Goal: Communication & Community: Answer question/provide support

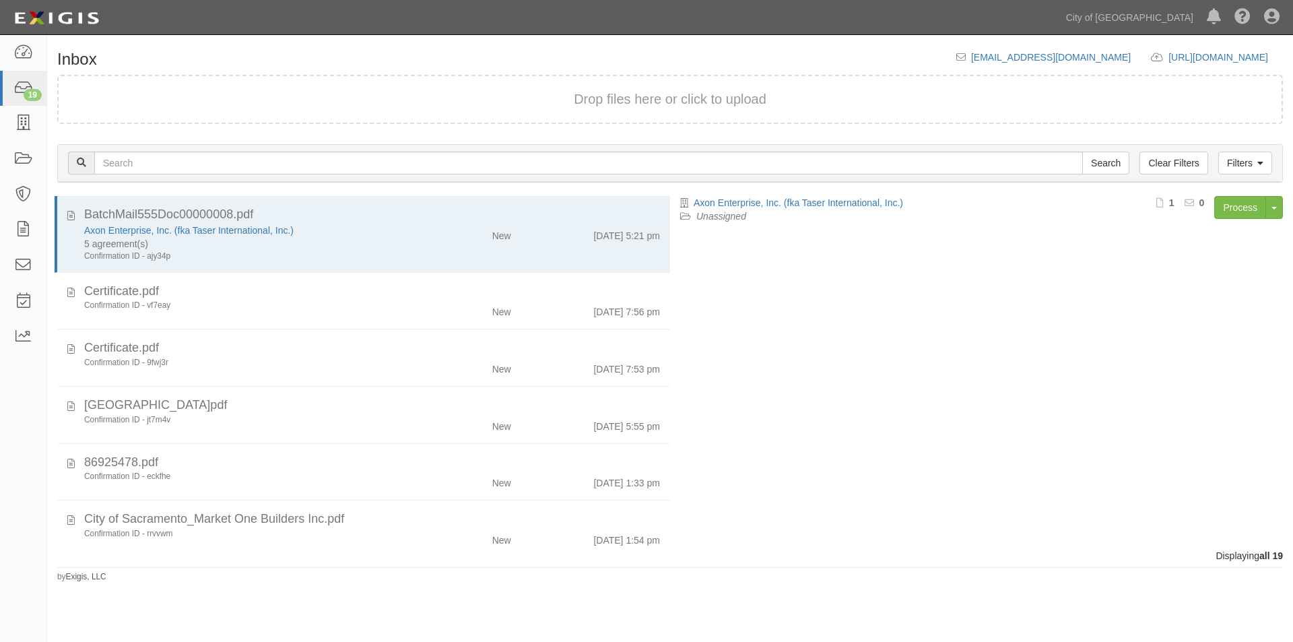
click at [1054, 52] on div "inbox@cos.complianz.com https://complianz.com/organizations/cos/portal/new copy…" at bounding box center [1120, 57] width 327 height 13
drag, startPoint x: 742, startPoint y: 27, endPoint x: 750, endPoint y: 26, distance: 8.1
click at [750, 26] on div "Dashboard 19 Inbox Parties Agreements Coverages Documents Messages Tasks Report…" at bounding box center [646, 17] width 1273 height 34
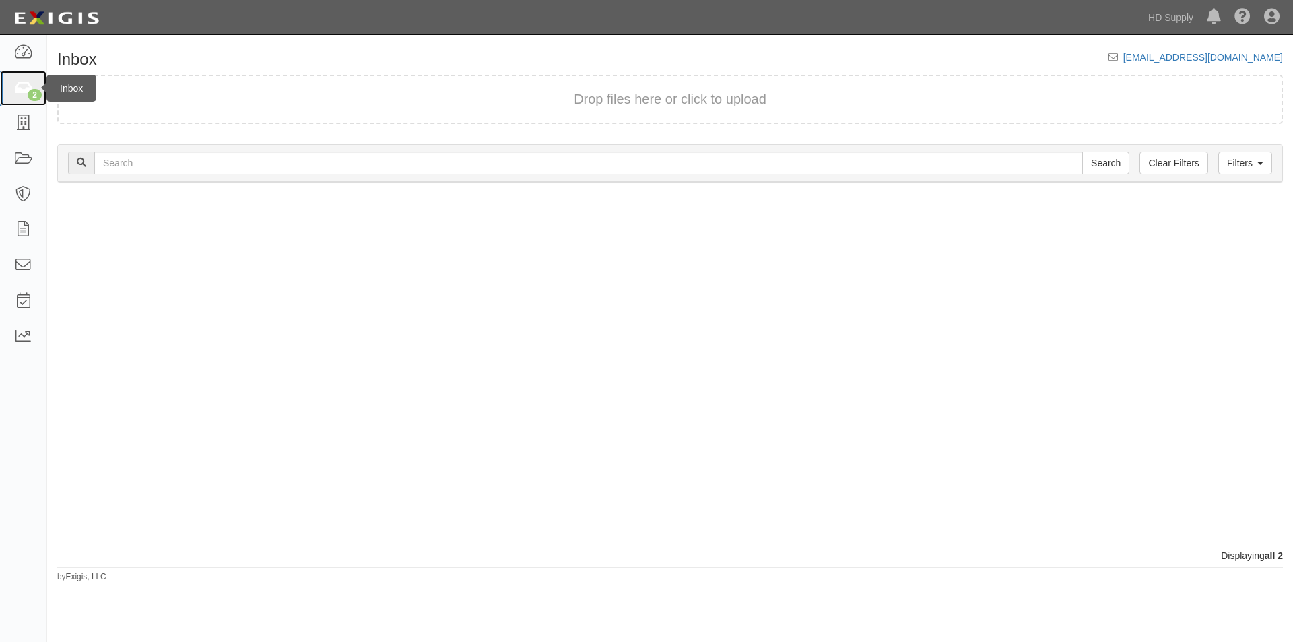
click at [25, 77] on link "2" at bounding box center [23, 89] width 46 height 36
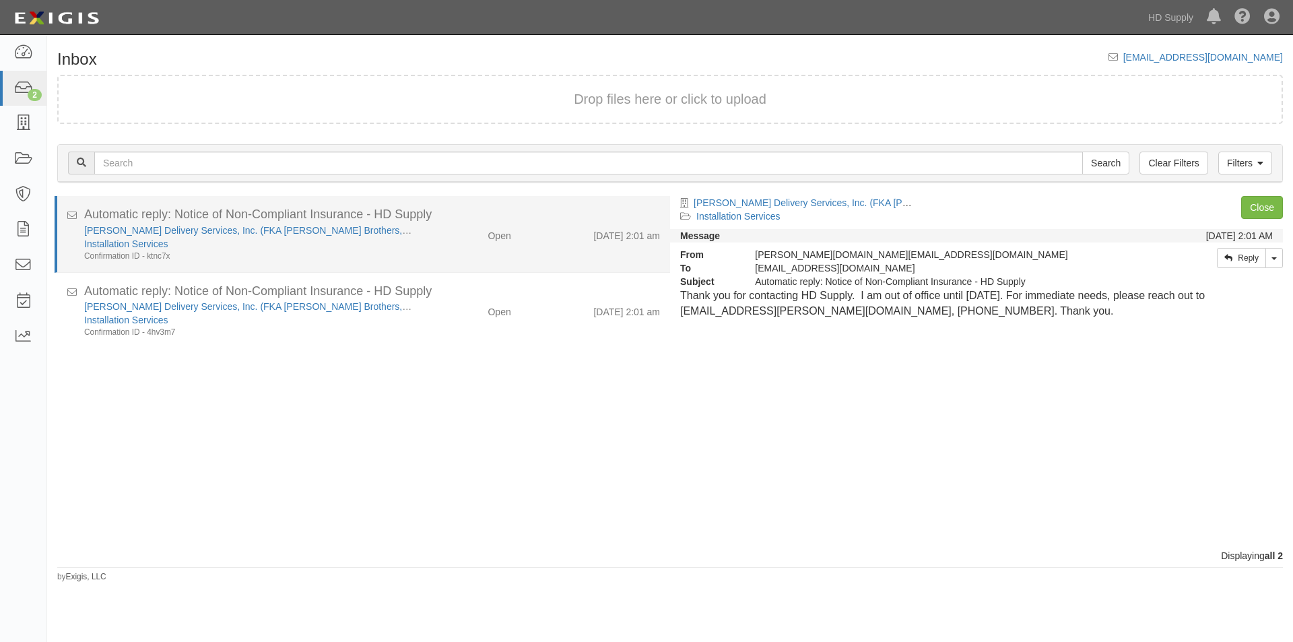
click at [435, 241] on div "Open" at bounding box center [471, 233] width 99 height 19
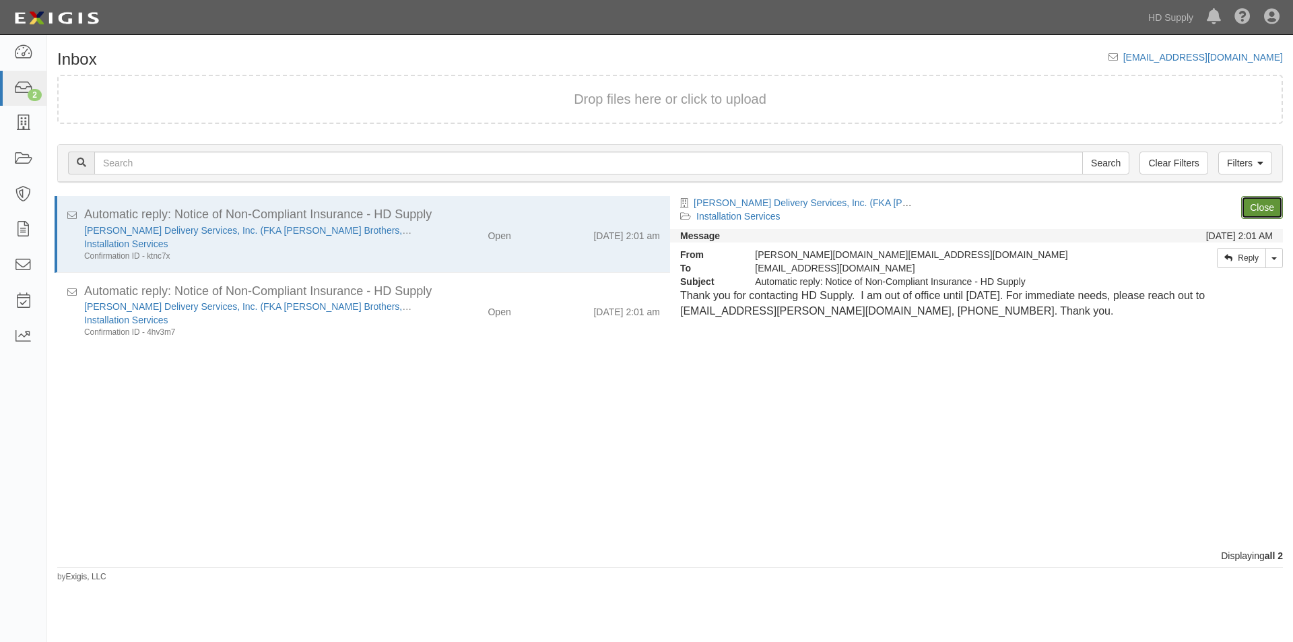
click at [1255, 208] on link "Close" at bounding box center [1263, 207] width 42 height 23
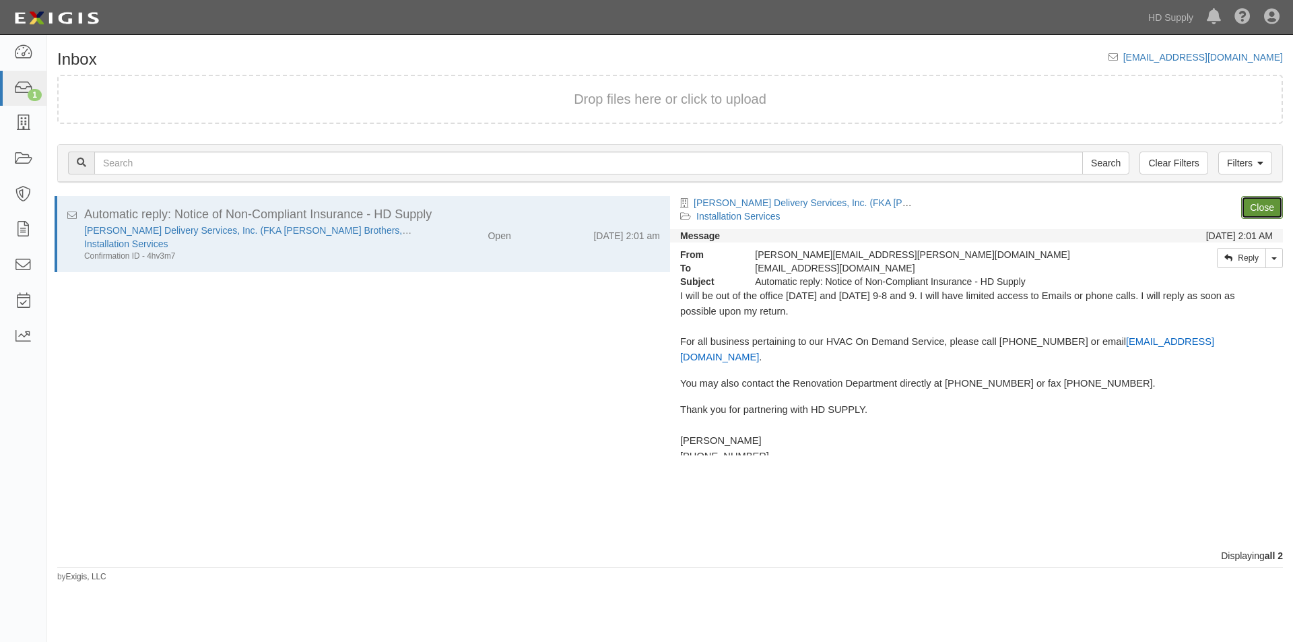
click at [1255, 208] on link "Close" at bounding box center [1263, 207] width 42 height 23
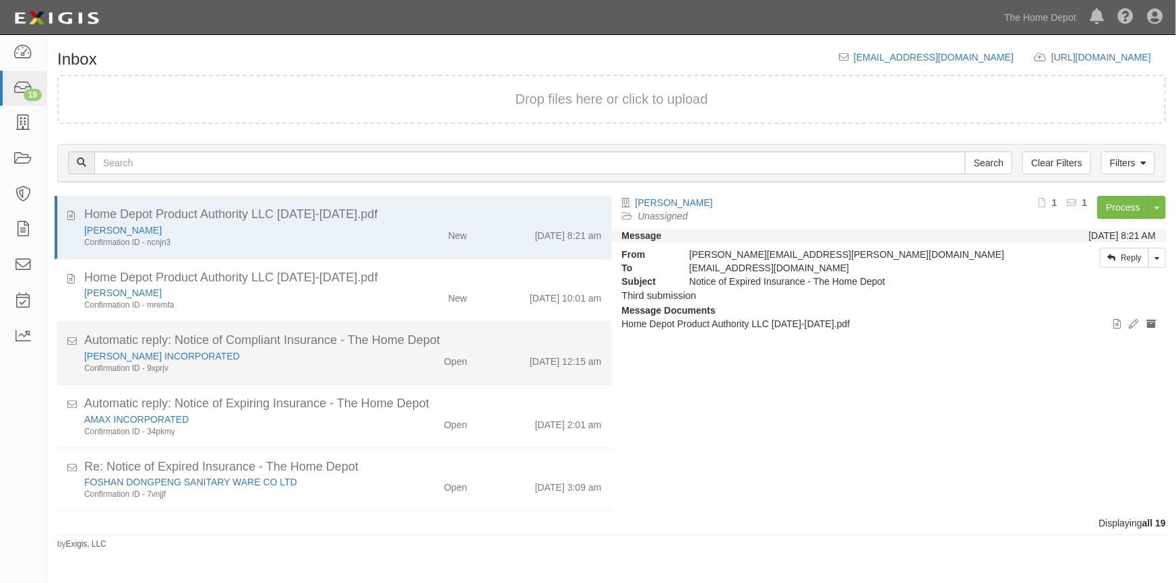
click at [253, 370] on div "Confirmation ID - 9xprjv" at bounding box center [230, 368] width 293 height 11
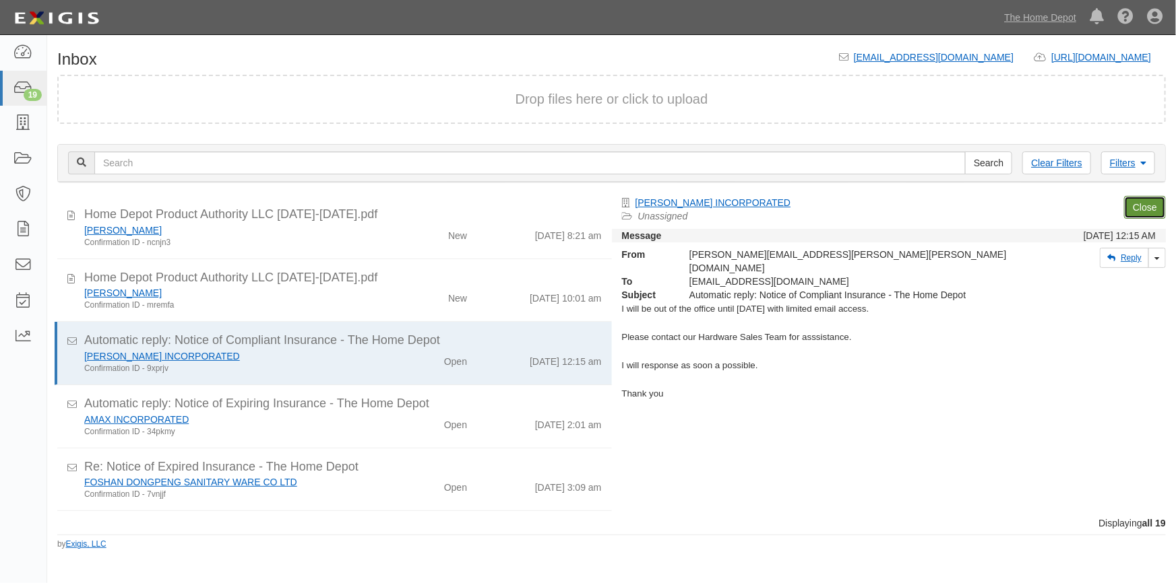
click at [1151, 209] on link "Close" at bounding box center [1145, 207] width 42 height 23
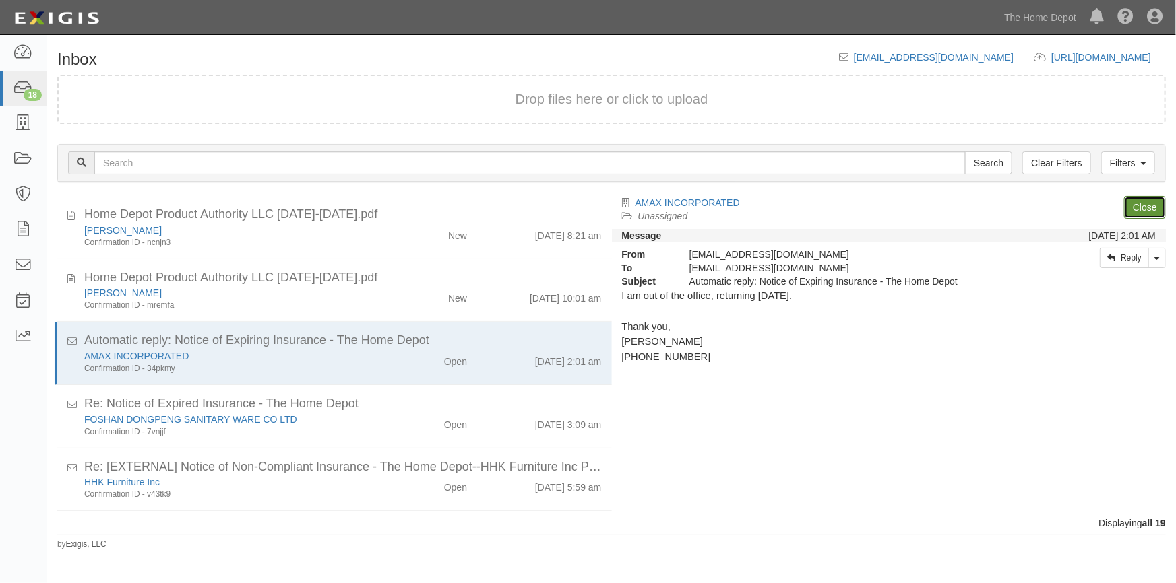
click at [1151, 209] on link "Close" at bounding box center [1145, 207] width 42 height 23
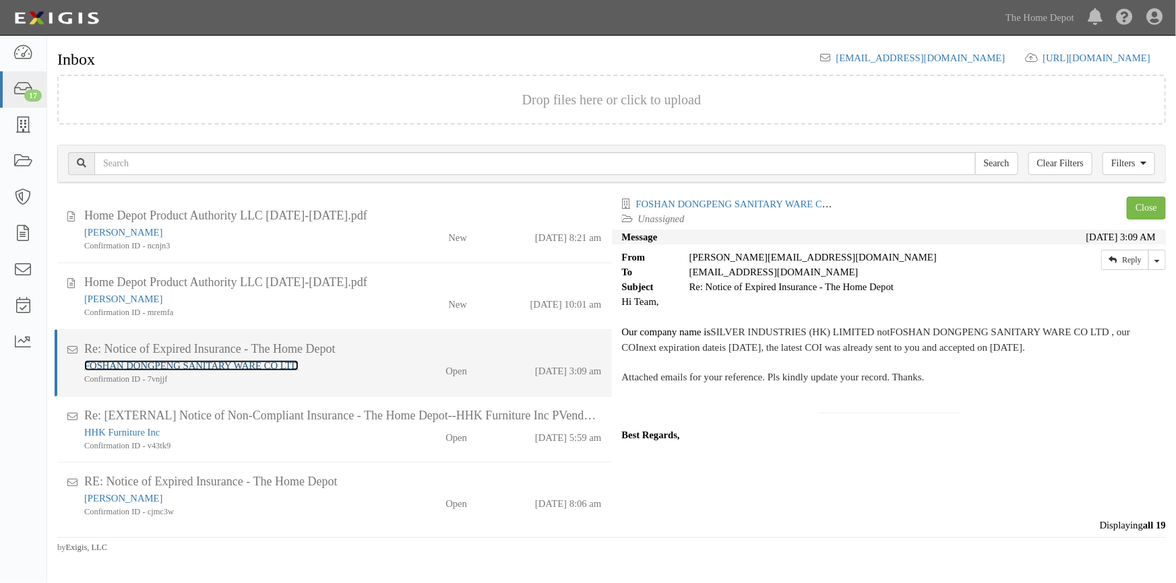
click at [216, 364] on link "FOSHAN DONGPENG SANITARY WARE CO LTD" at bounding box center [191, 365] width 214 height 11
click at [319, 369] on div "FOSHAN DONGPENG SANITARY WARE CO LTD" at bounding box center [230, 365] width 293 height 15
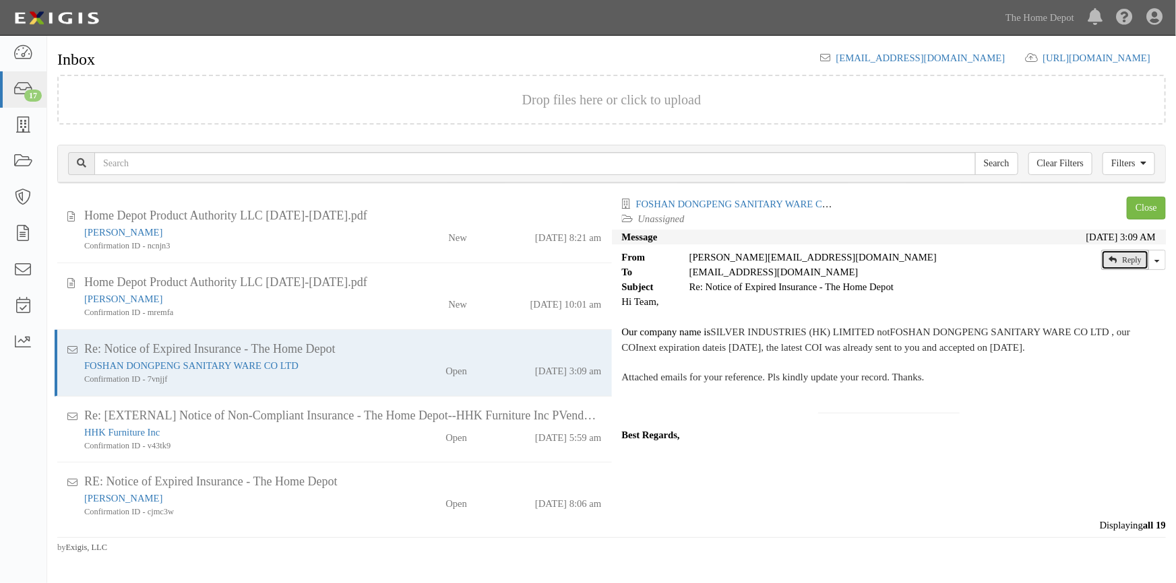
click at [1137, 256] on link "Reply" at bounding box center [1125, 260] width 48 height 20
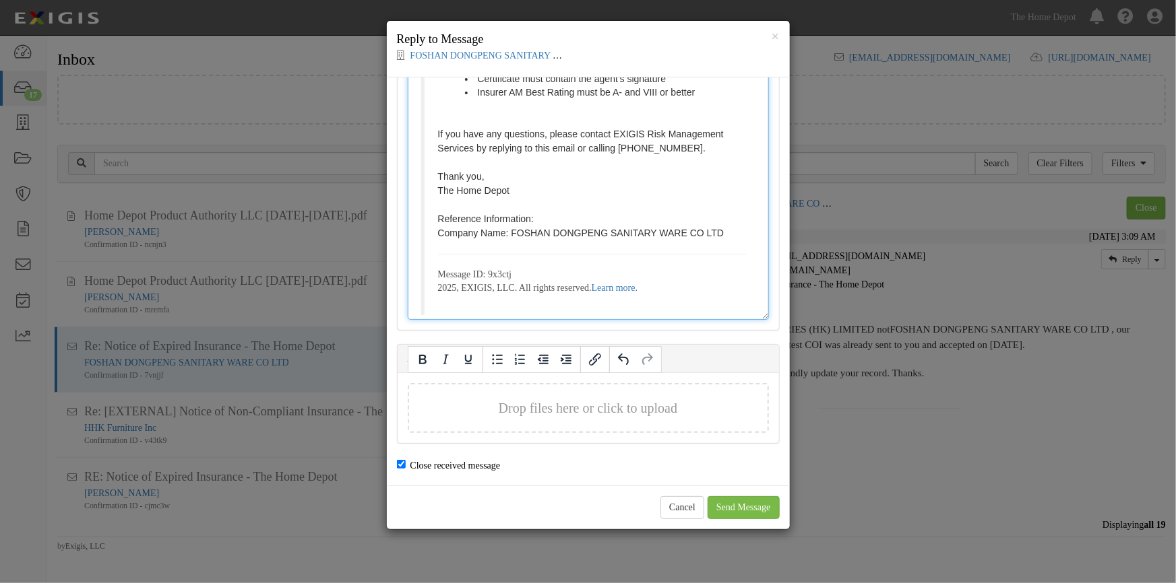
scroll to position [1268, 0]
click at [552, 408] on button "Drop files here or click to upload" at bounding box center [588, 407] width 179 height 20
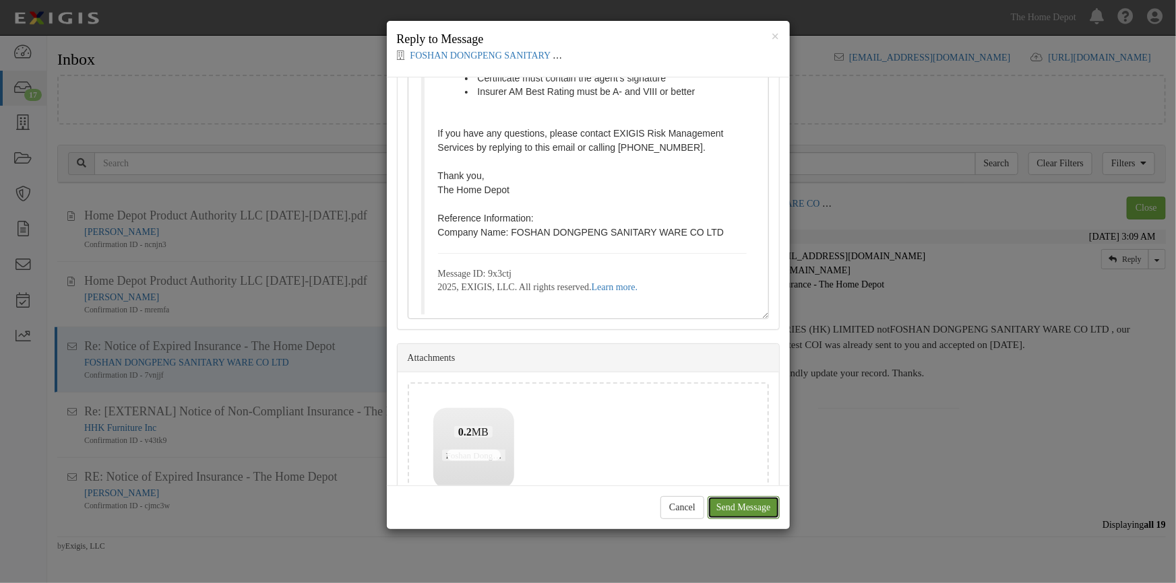
click at [740, 511] on input "Send Message" at bounding box center [743, 508] width 72 height 23
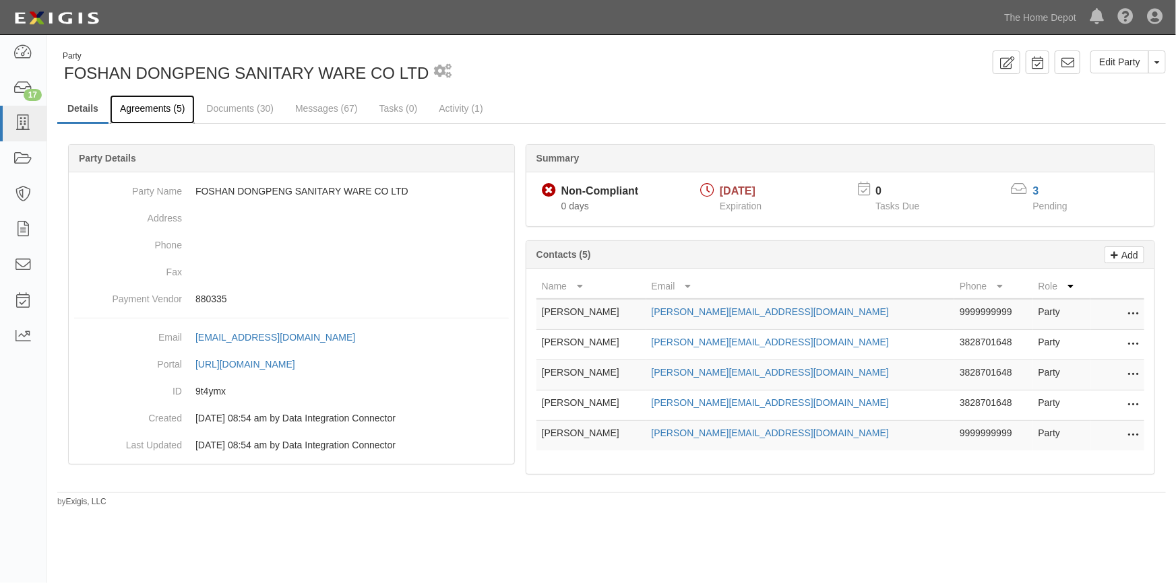
click at [145, 112] on link "Agreements (5)" at bounding box center [152, 109] width 85 height 29
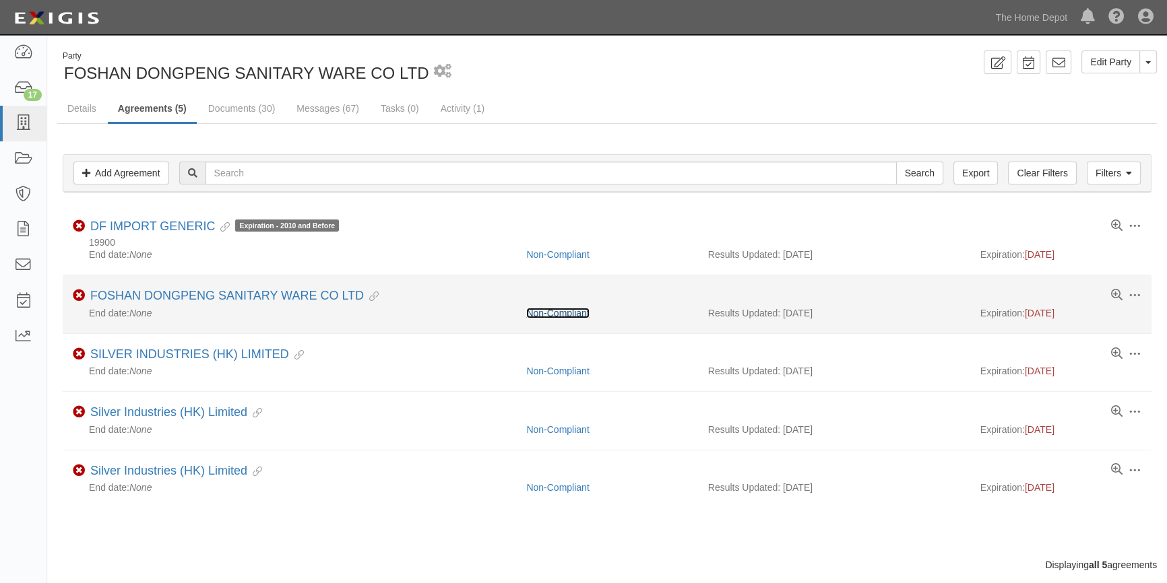
click at [558, 315] on link "Non-Compliant" at bounding box center [557, 313] width 63 height 11
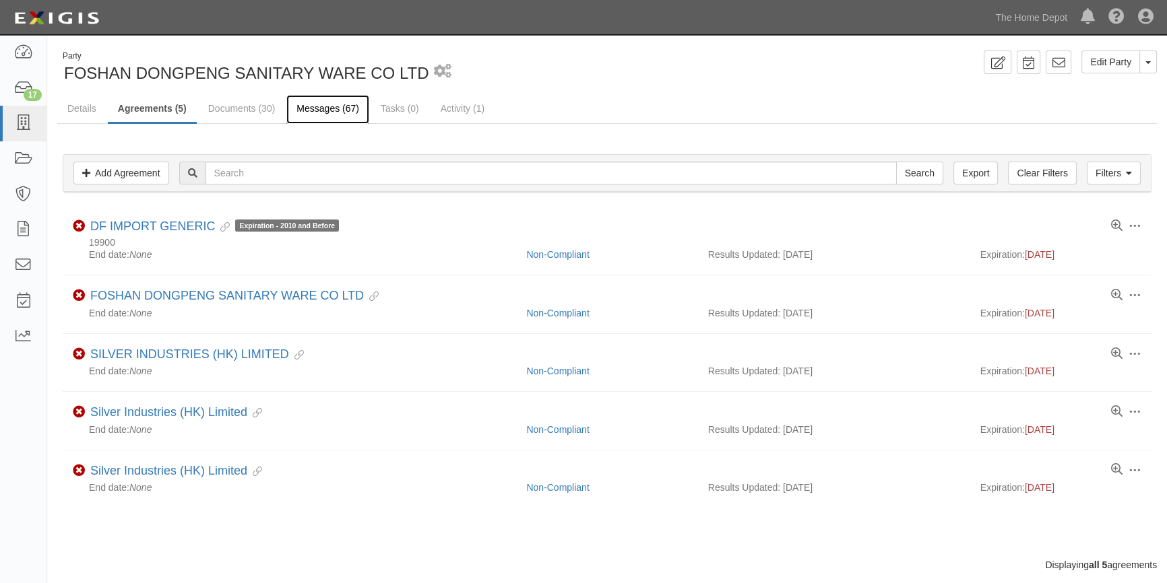
click at [338, 108] on link "Messages (67)" at bounding box center [327, 109] width 83 height 29
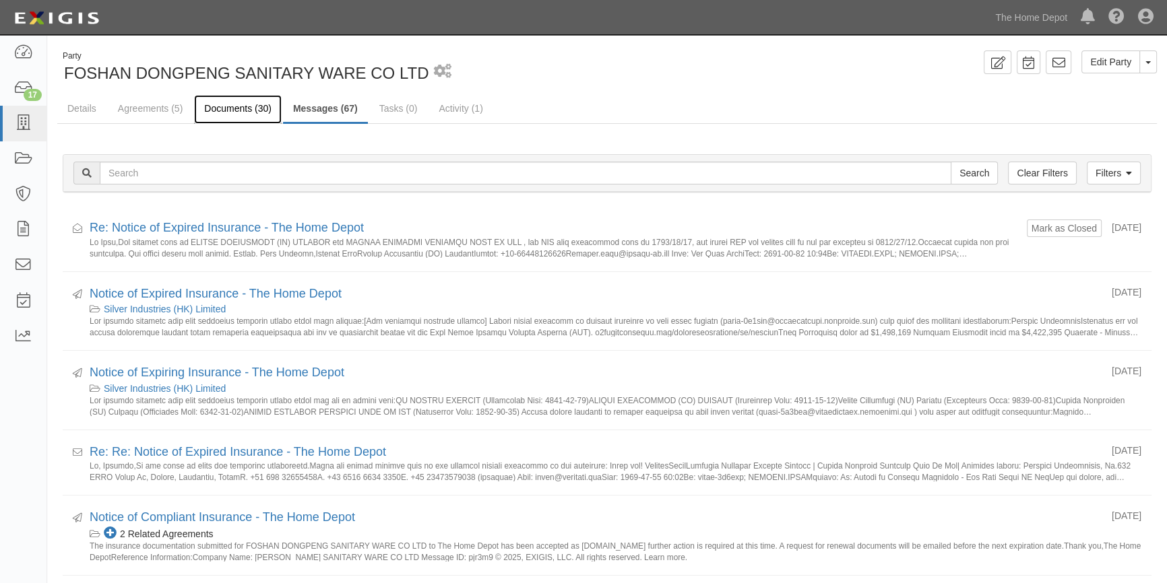
click at [241, 103] on link "Documents (30)" at bounding box center [238, 109] width 88 height 29
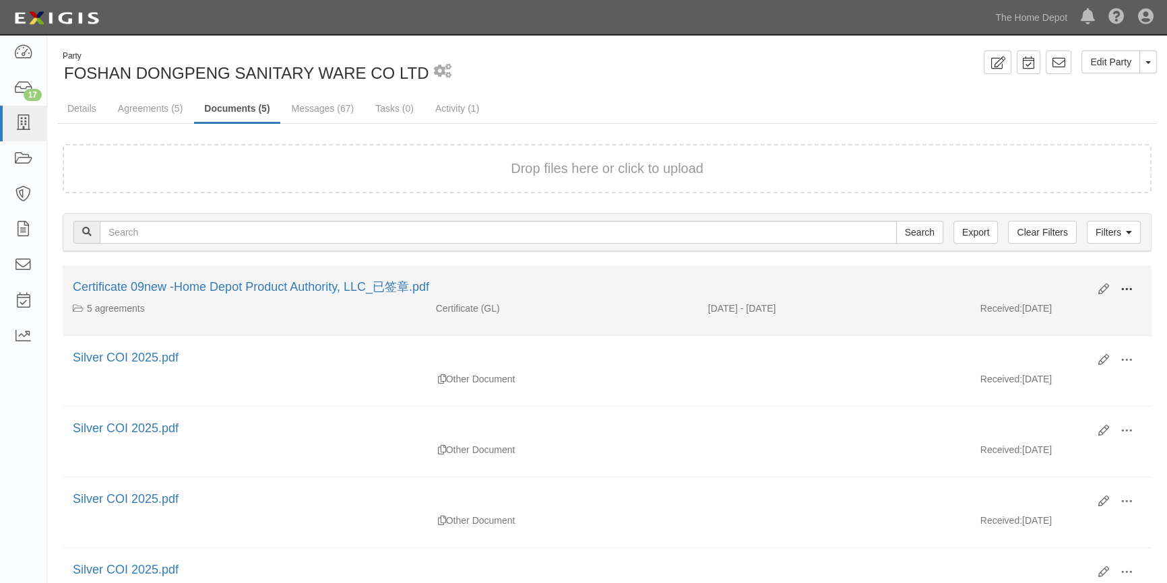
click at [1118, 286] on button at bounding box center [1127, 290] width 30 height 23
click at [1046, 312] on link "View" at bounding box center [1061, 309] width 106 height 24
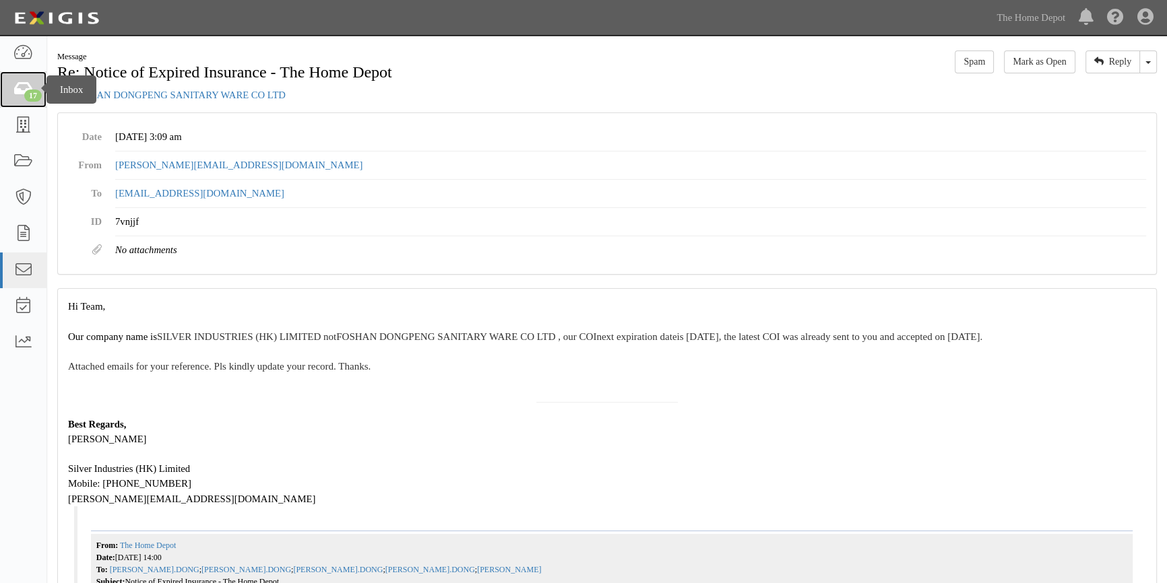
click at [24, 82] on icon at bounding box center [23, 90] width 20 height 16
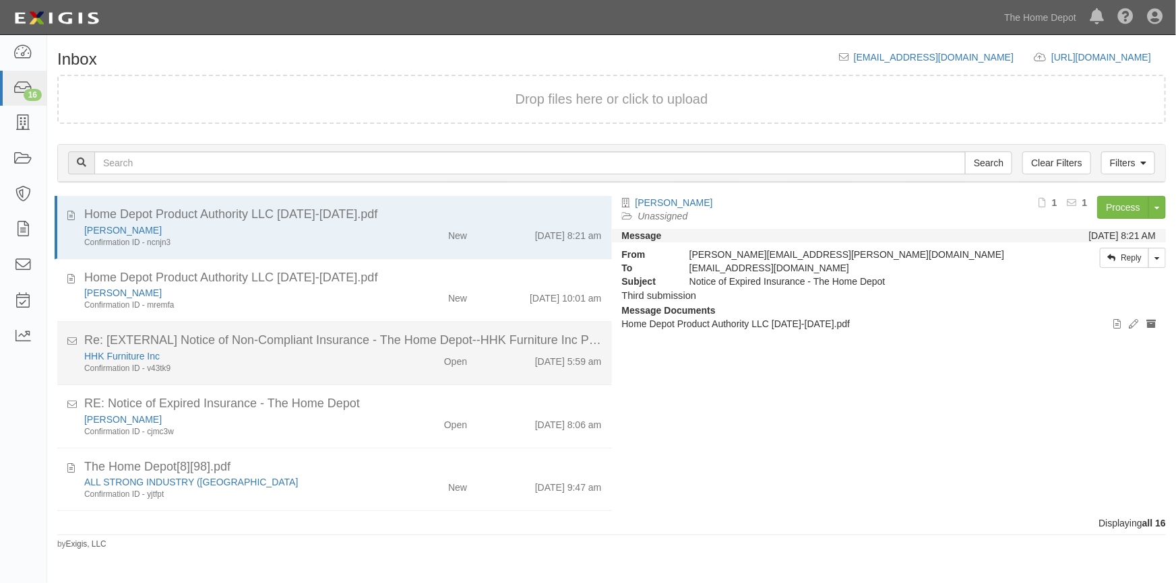
click at [417, 360] on div "Open" at bounding box center [432, 359] width 90 height 19
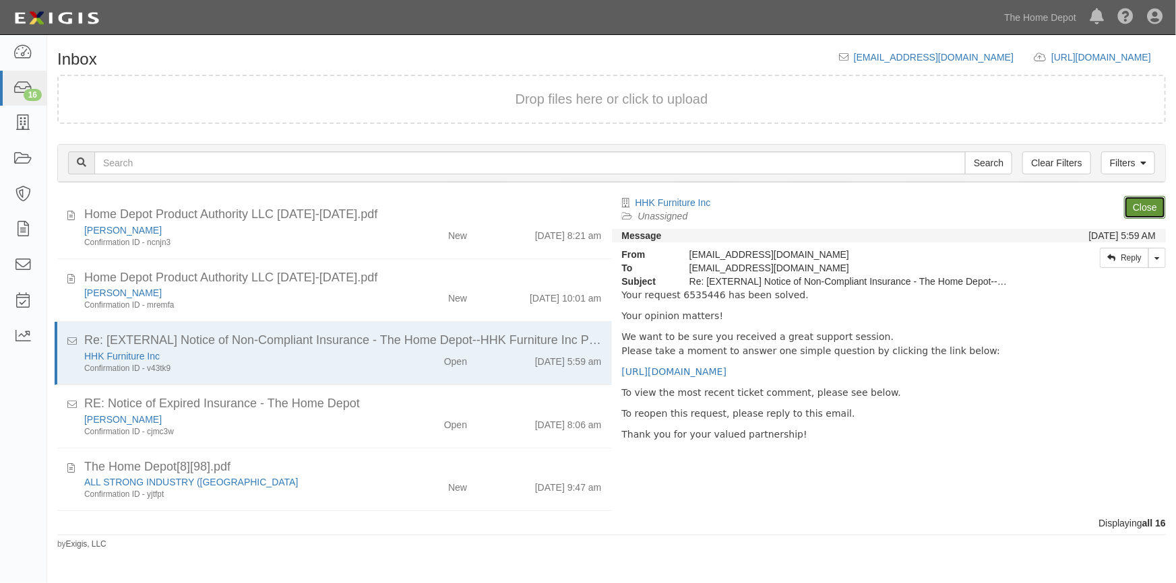
click at [1135, 207] on link "Close" at bounding box center [1145, 207] width 42 height 23
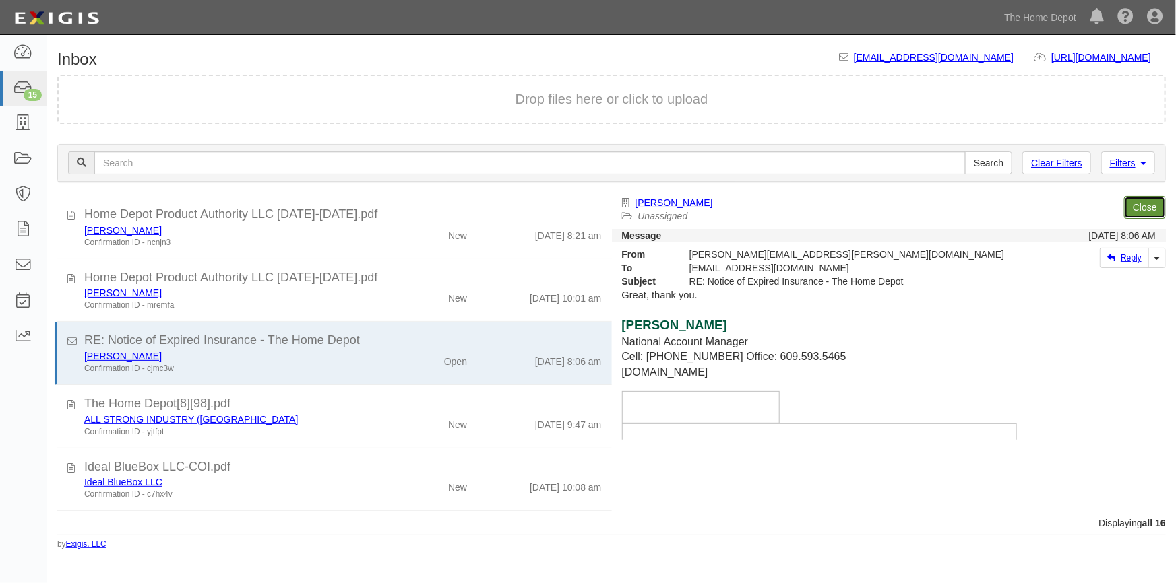
click at [1135, 207] on link "Close" at bounding box center [1145, 207] width 42 height 23
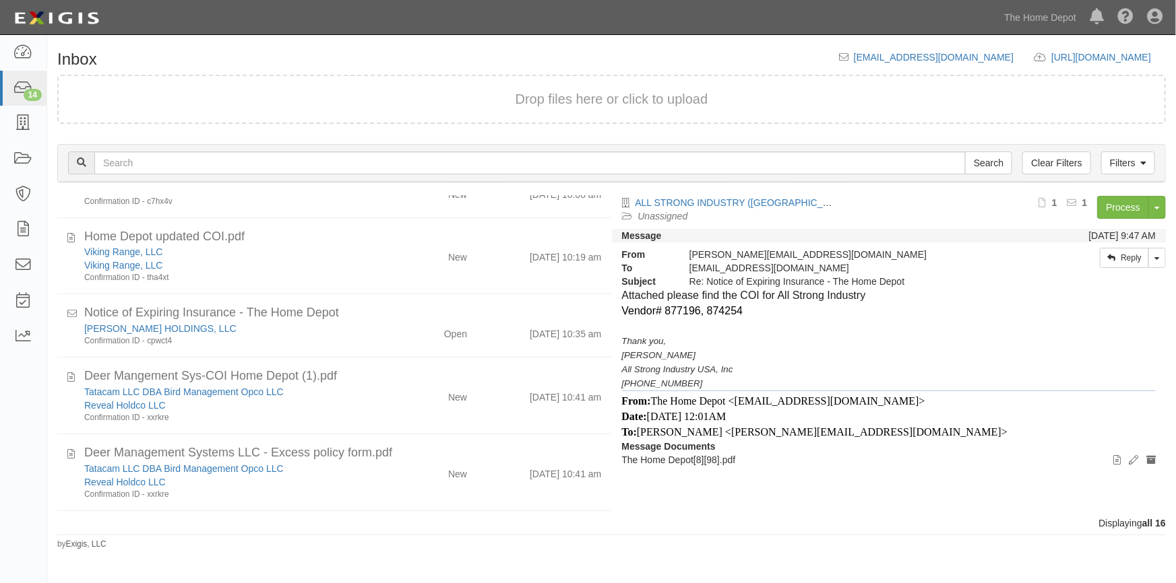
scroll to position [244, 0]
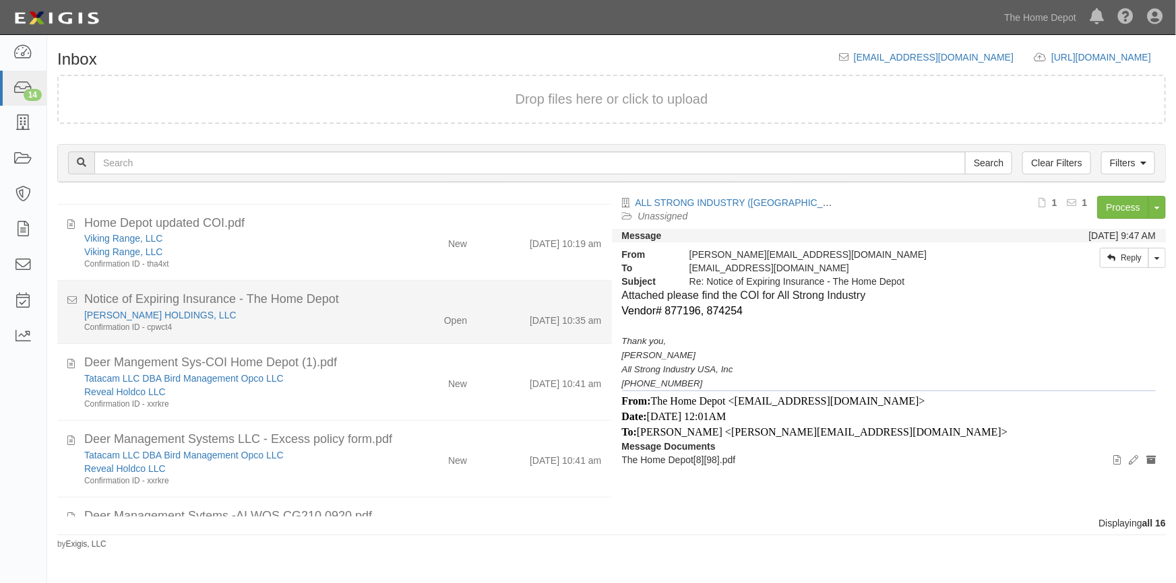
click at [391, 317] on div "Open" at bounding box center [432, 318] width 90 height 19
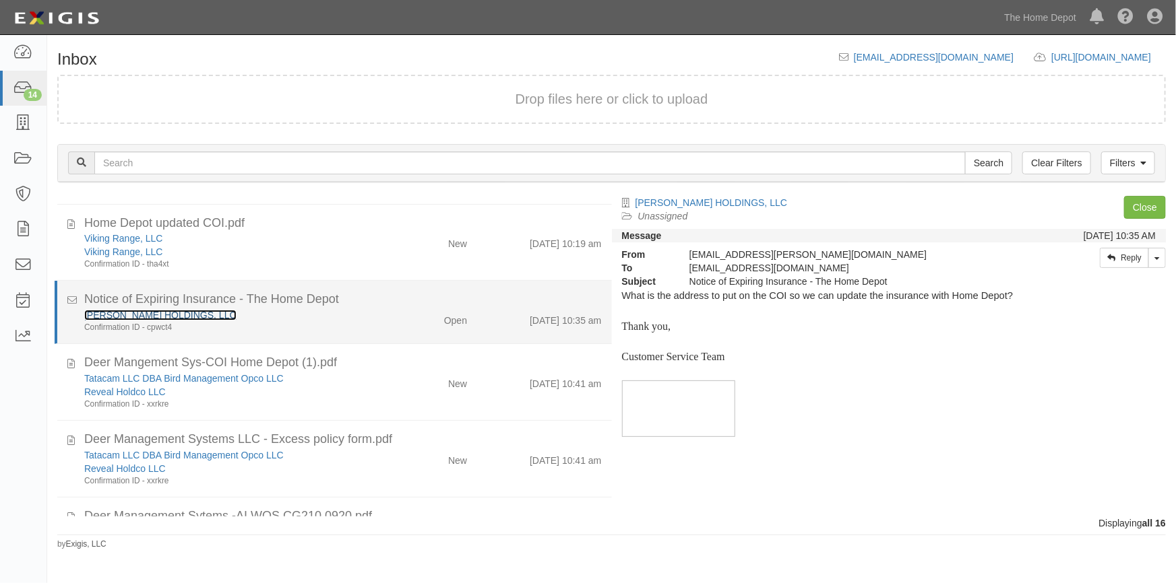
click at [152, 313] on link "HEININGER HOLDINGS, LLC" at bounding box center [160, 315] width 152 height 11
click at [356, 329] on div "Confirmation ID - cpwct4" at bounding box center [230, 327] width 293 height 11
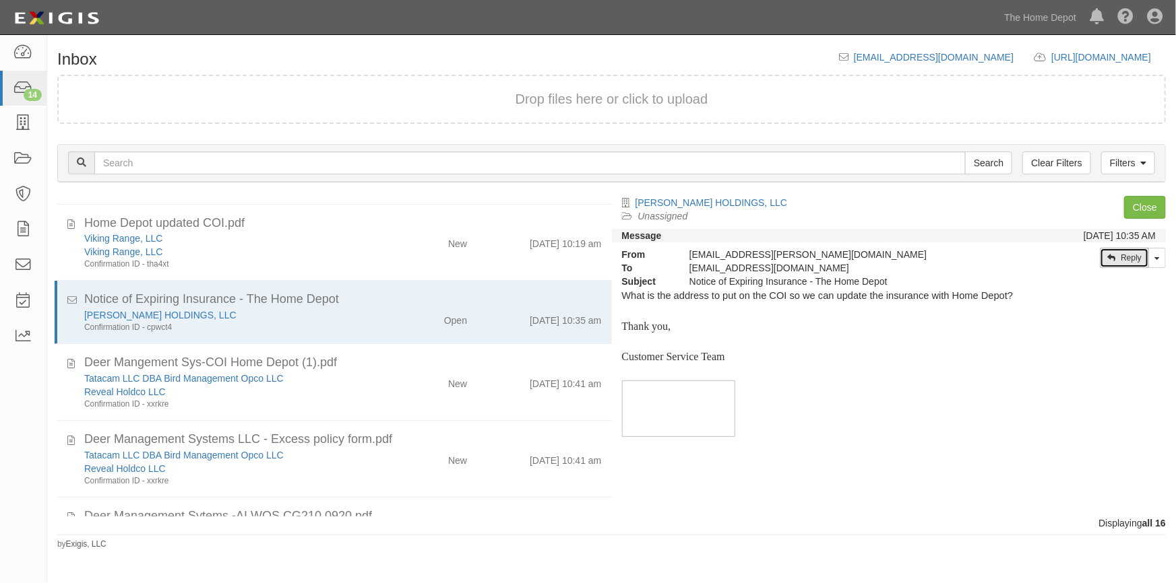
click at [1112, 260] on icon at bounding box center [1111, 258] width 8 height 8
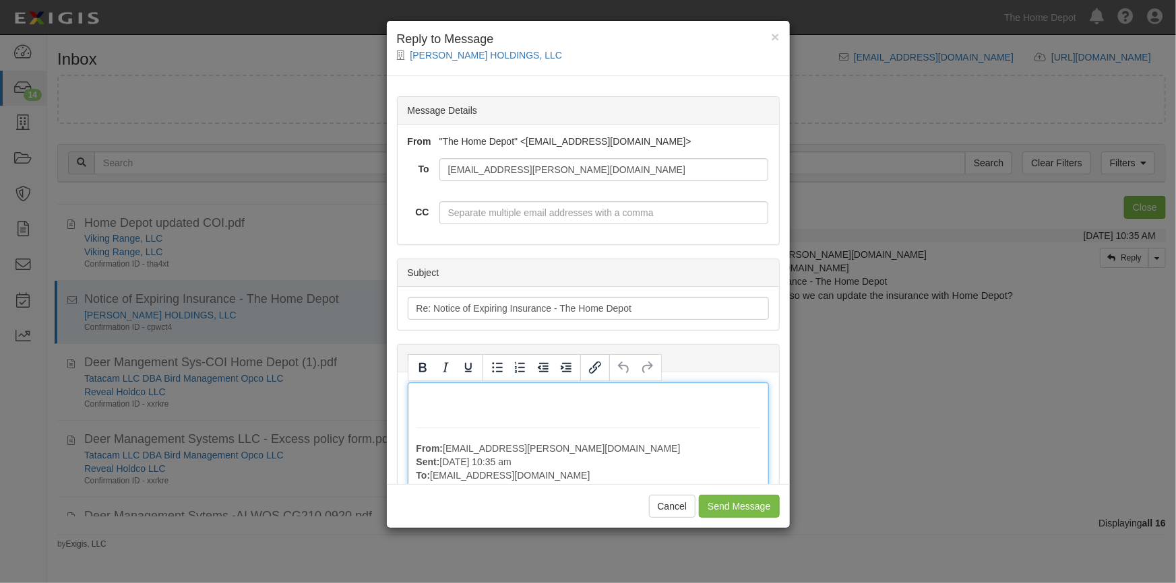
click at [457, 399] on div "From: Sales@heininger.biz Sent: September 09, 2025 at 10:35 am To: party-kwr9vw…" at bounding box center [588, 566] width 361 height 366
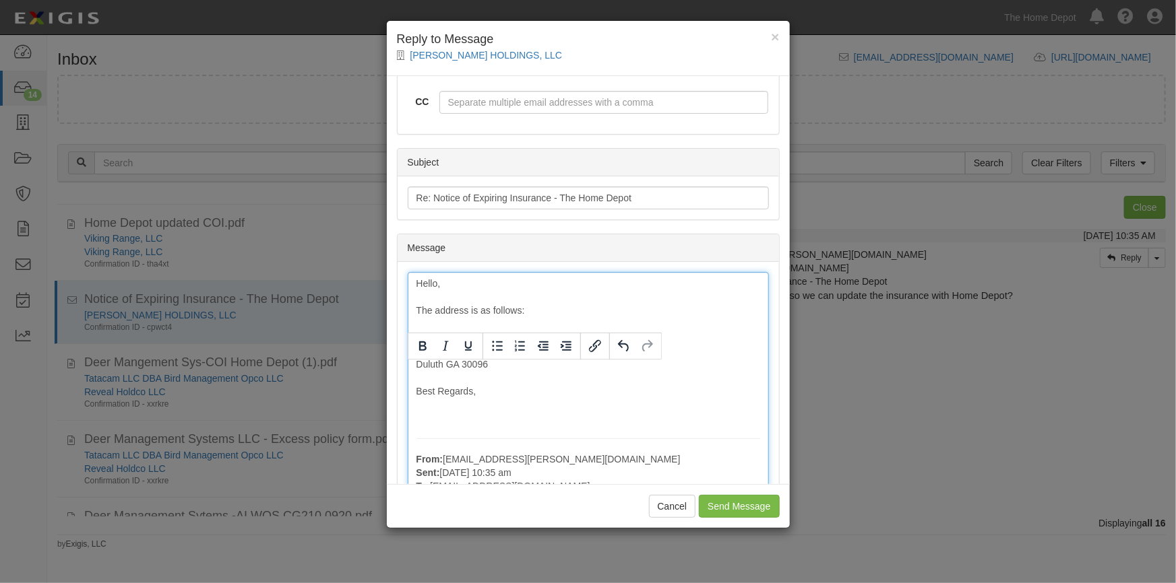
scroll to position [205, 0]
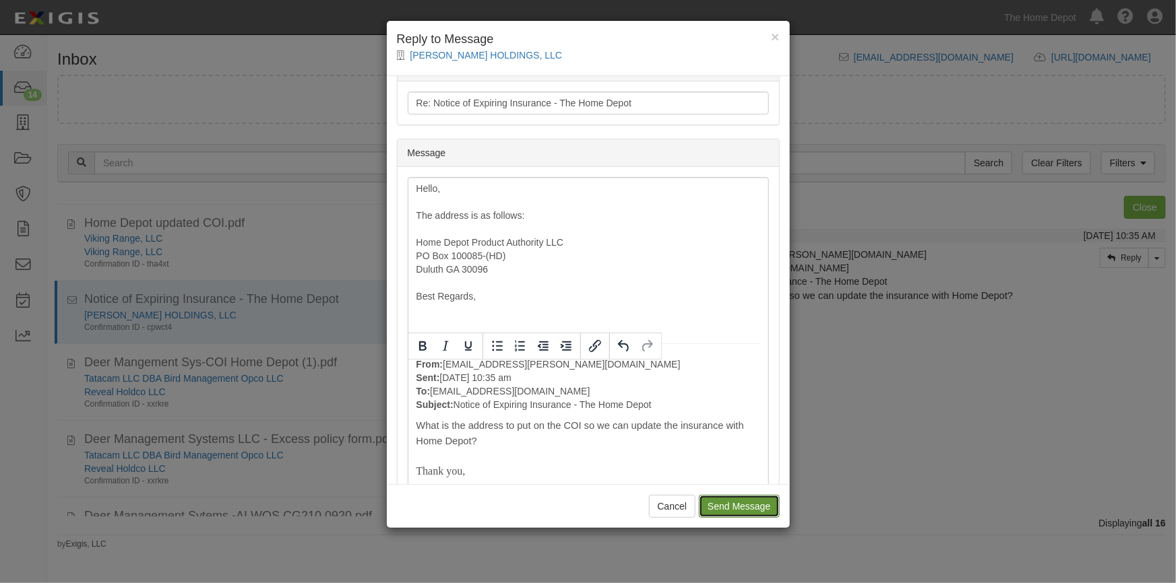
click at [728, 511] on input "Send Message" at bounding box center [739, 506] width 80 height 23
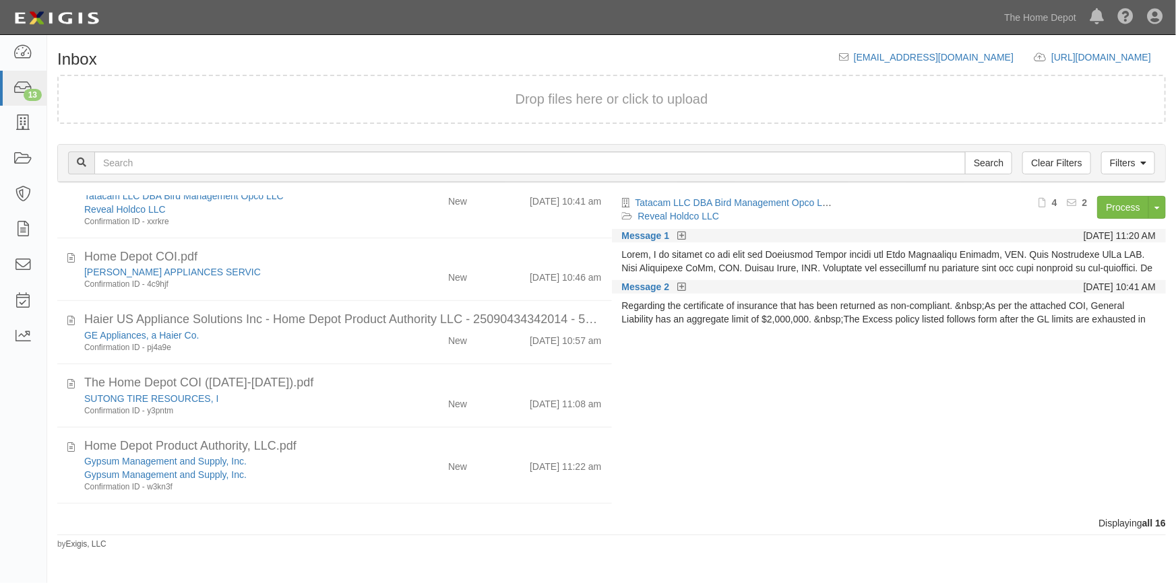
scroll to position [572, 0]
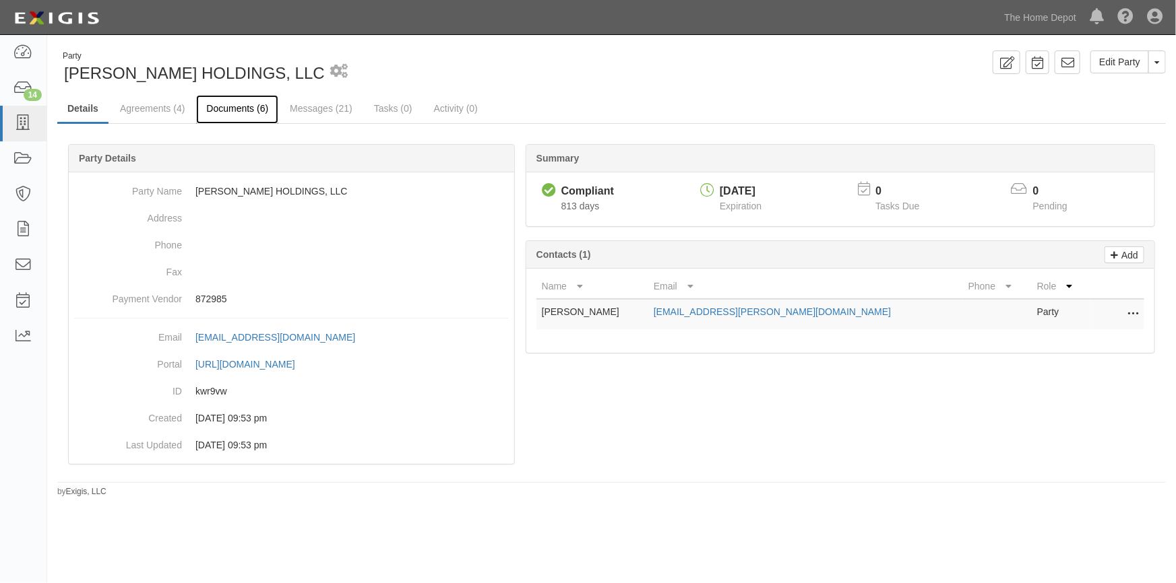
click at [238, 111] on link "Documents (6)" at bounding box center [237, 109] width 82 height 29
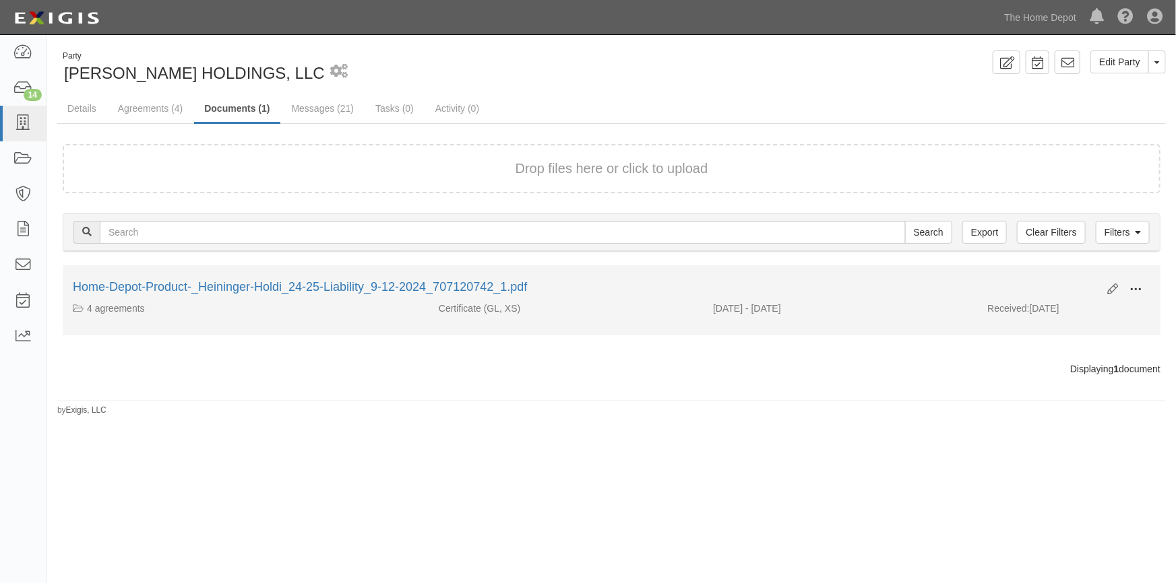
click at [1132, 287] on span at bounding box center [1135, 290] width 12 height 12
click at [1051, 305] on link "View" at bounding box center [1070, 309] width 106 height 24
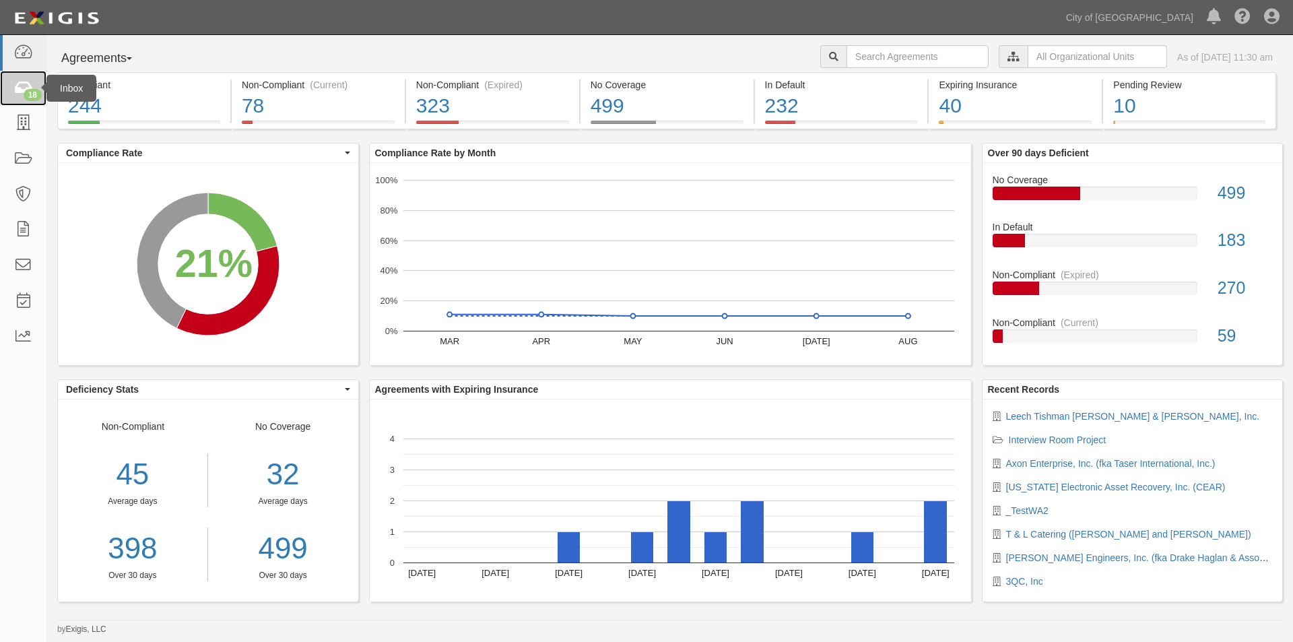
click at [18, 88] on icon at bounding box center [22, 88] width 19 height 15
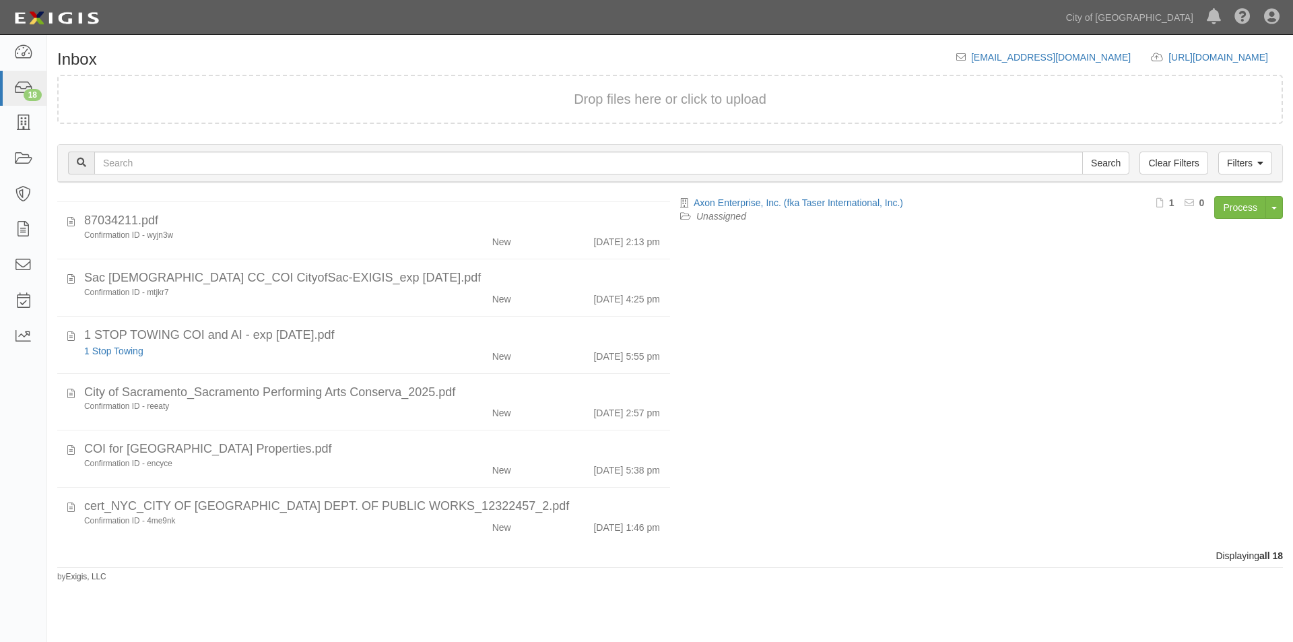
scroll to position [712, 0]
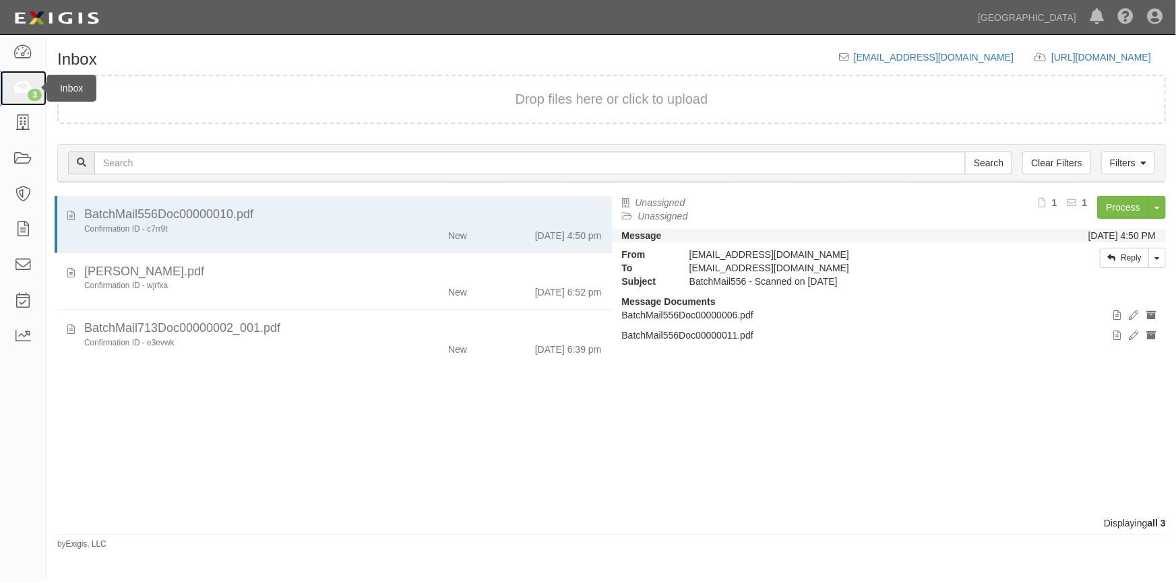
click at [23, 86] on icon at bounding box center [22, 88] width 19 height 15
